Goal: Transaction & Acquisition: Purchase product/service

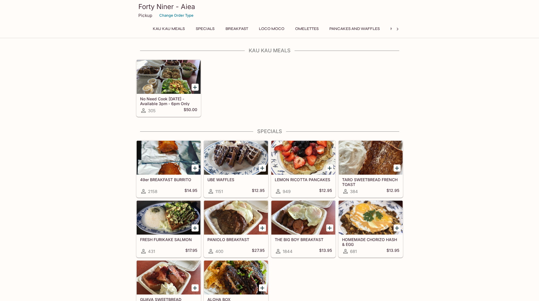
drag, startPoint x: 112, startPoint y: 134, endPoint x: 71, endPoint y: 123, distance: 43.0
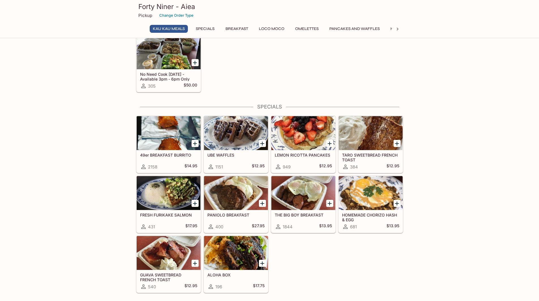
scroll to position [57, 0]
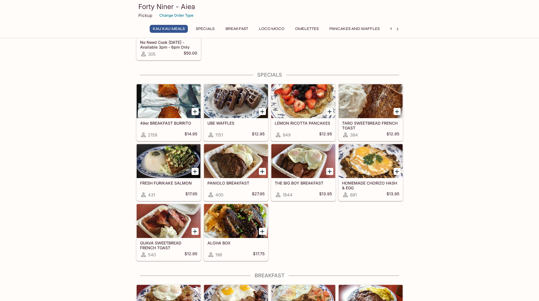
drag, startPoint x: 113, startPoint y: 149, endPoint x: 76, endPoint y: 140, distance: 38.1
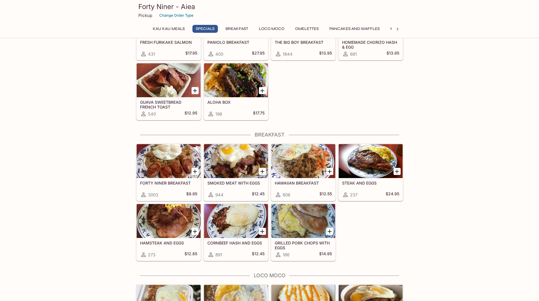
scroll to position [198, 0]
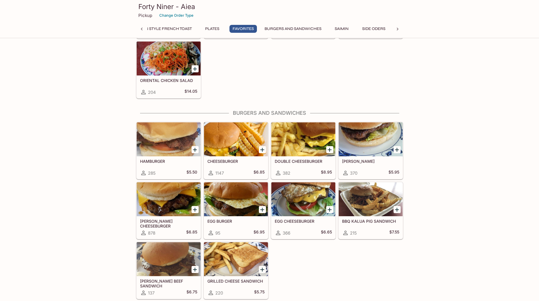
scroll to position [0, 0]
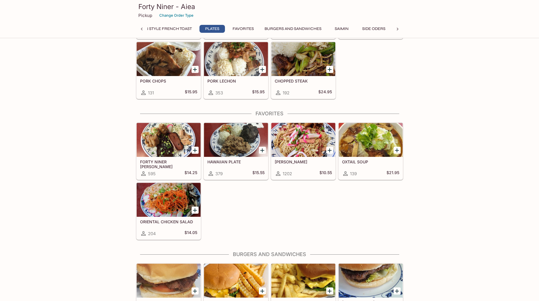
drag, startPoint x: 274, startPoint y: 225, endPoint x: 203, endPoint y: 211, distance: 72.8
click at [203, 211] on div "FORTY NINER [PERSON_NAME] 595 $14.25 HAWAIIAN PLATE 379 $15.55 FRIED SAIMIN 120…" at bounding box center [268, 180] width 269 height 120
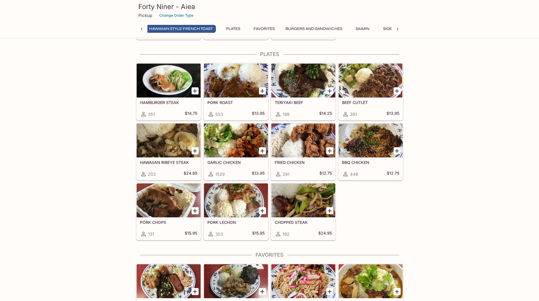
drag, startPoint x: 442, startPoint y: 226, endPoint x: 399, endPoint y: 227, distance: 43.0
click at [399, 227] on div "HAMBURGER STEAK 351 $14.75 PORK ROAST 553 $13.95 TERIYAKI BEEF 198 $14.25 BEEF …" at bounding box center [268, 151] width 269 height 180
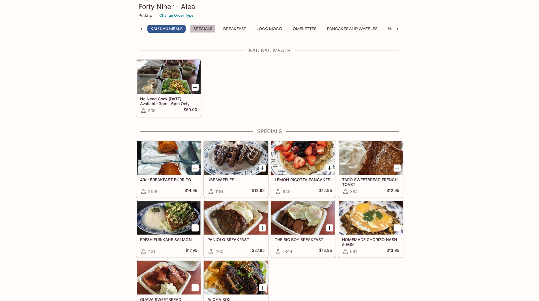
click at [195, 26] on button "Specials" at bounding box center [202, 29] width 25 height 8
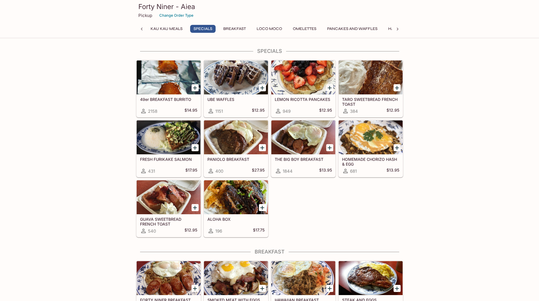
drag, startPoint x: 323, startPoint y: 194, endPoint x: 310, endPoint y: 199, distance: 14.5
click at [310, 199] on div "49er BREAKFAST BURRITO 2158 $14.95 UBE WAFFLES 1151 $12.95 LEMON RICOTTA PANCAK…" at bounding box center [268, 148] width 269 height 180
drag, startPoint x: 401, startPoint y: 217, endPoint x: 128, endPoint y: 129, distance: 286.8
drag, startPoint x: 96, startPoint y: 107, endPoint x: 417, endPoint y: 214, distance: 338.3
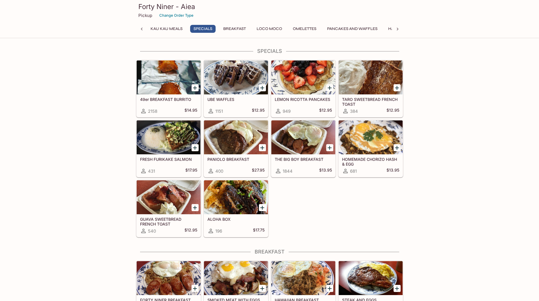
drag, startPoint x: 417, startPoint y: 214, endPoint x: 408, endPoint y: 218, distance: 9.5
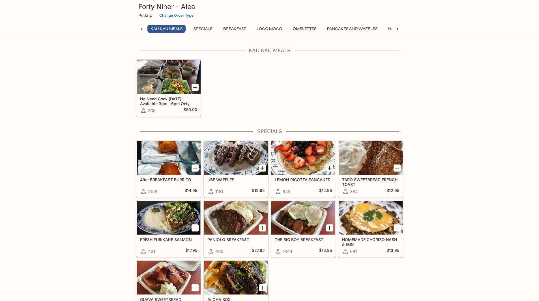
click at [397, 29] on icon at bounding box center [398, 29] width 2 height 3
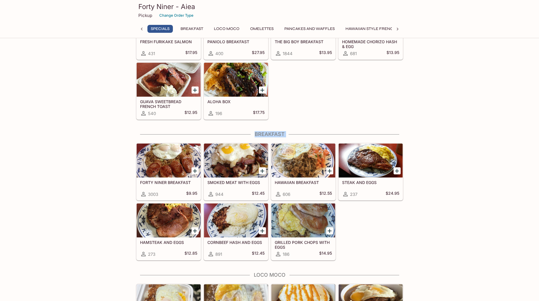
drag, startPoint x: 442, startPoint y: 156, endPoint x: 432, endPoint y: 199, distance: 44.1
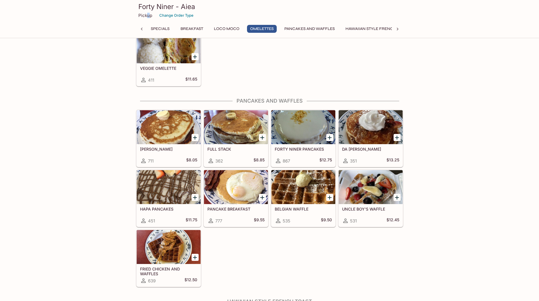
drag, startPoint x: 148, startPoint y: 14, endPoint x: 143, endPoint y: 17, distance: 5.8
click at [147, 14] on p "Pickup" at bounding box center [145, 15] width 14 height 5
click at [143, 18] on p "Pickup" at bounding box center [145, 15] width 14 height 5
click at [397, 27] on icon at bounding box center [398, 29] width 6 height 6
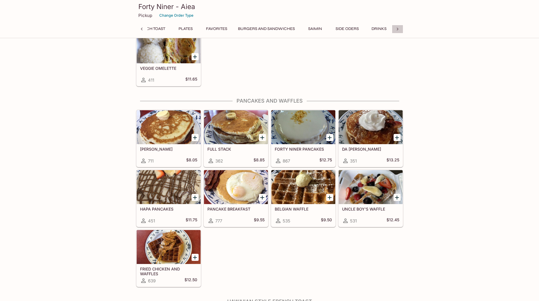
click at [397, 27] on icon at bounding box center [398, 29] width 6 height 6
click at [397, 27] on div "Kau Kau Meals Specials Breakfast Loco Moco Omelettes Pancakes and Waffles Hawai…" at bounding box center [269, 30] width 267 height 11
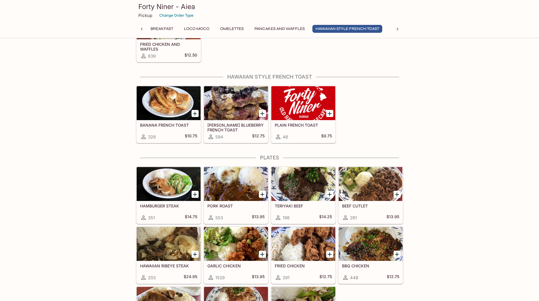
scroll to position [849, 0]
